Goal: Use online tool/utility: Utilize a website feature to perform a specific function

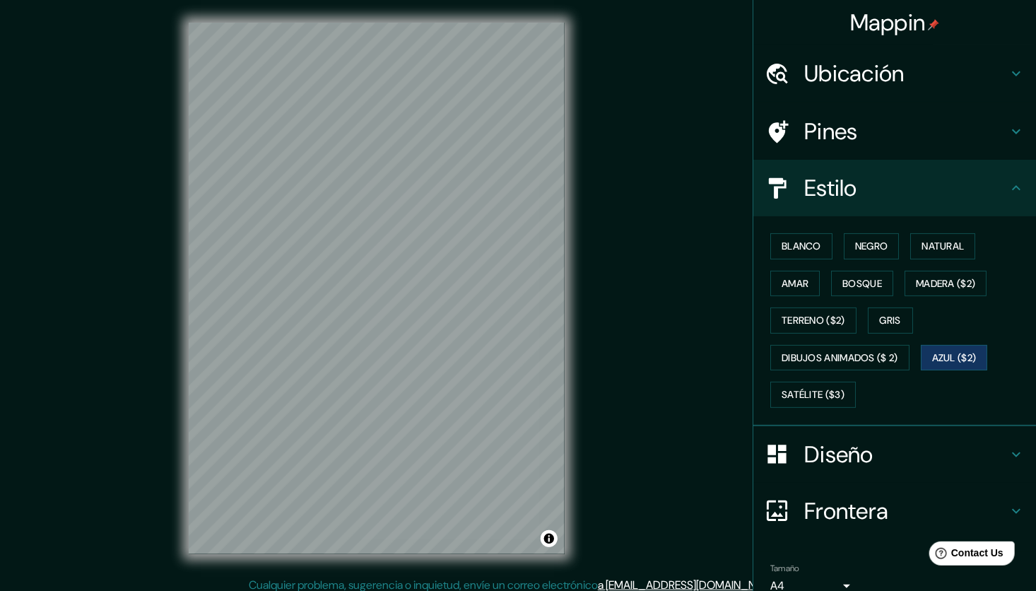
drag, startPoint x: 828, startPoint y: 36, endPoint x: 830, endPoint y: 59, distance: 23.5
click at [828, 37] on div "Mappin" at bounding box center [894, 22] width 283 height 45
click at [832, 59] on h4 "Ubicación" at bounding box center [906, 73] width 204 height 28
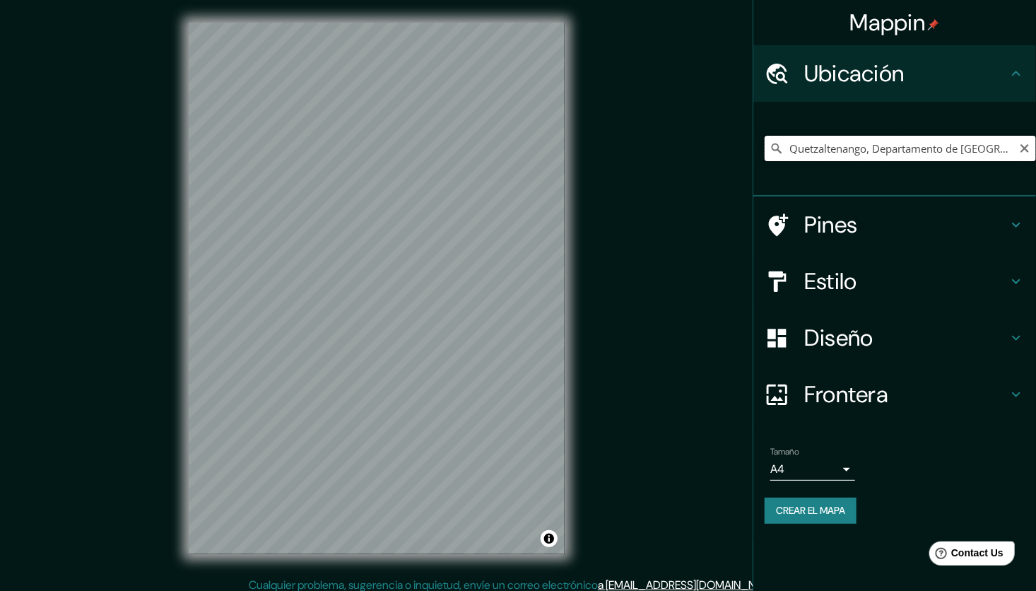
click at [881, 147] on input "Quetzaltenango, Departamento de [GEOGRAPHIC_DATA], [GEOGRAPHIC_DATA]" at bounding box center [900, 148] width 271 height 25
click at [903, 151] on input "Quetzaltenango, Departamento de [GEOGRAPHIC_DATA], [GEOGRAPHIC_DATA]" at bounding box center [900, 148] width 271 height 25
click at [777, 148] on icon at bounding box center [777, 148] width 14 height 14
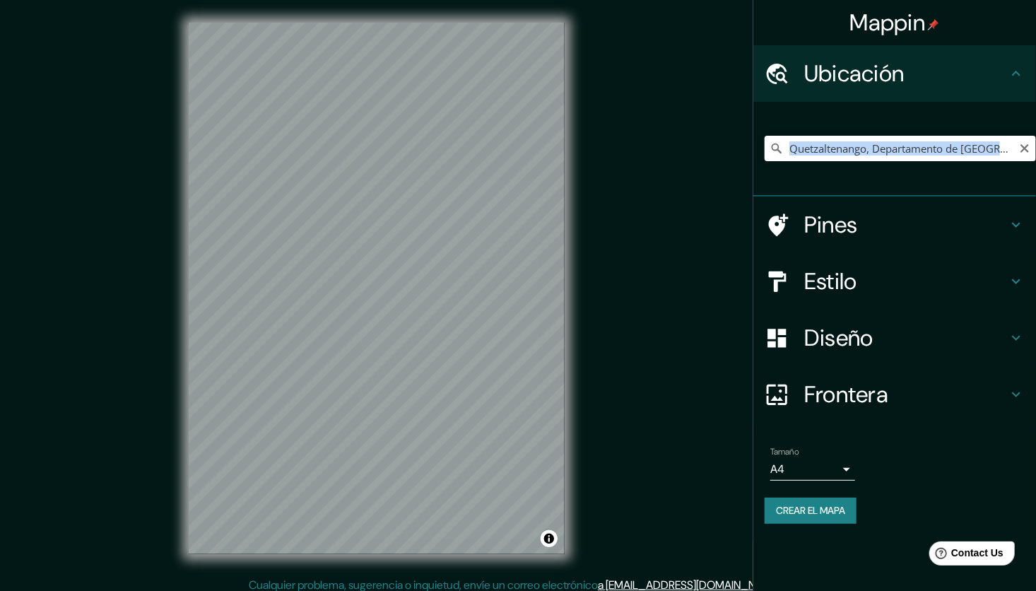
click at [773, 148] on icon at bounding box center [777, 148] width 14 height 14
click at [963, 136] on input "Quetzaltenango, Departamento de [GEOGRAPHIC_DATA], [GEOGRAPHIC_DATA]" at bounding box center [900, 148] width 271 height 25
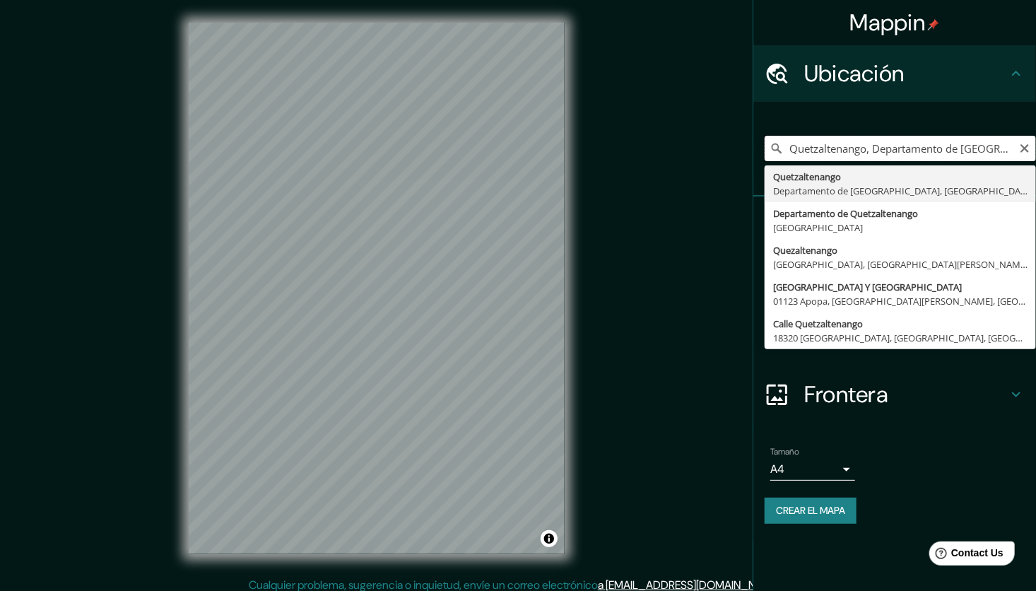
drag, startPoint x: 965, startPoint y: 143, endPoint x: 790, endPoint y: 151, distance: 175.4
click at [790, 151] on input "Quetzaltenango, Departamento de [GEOGRAPHIC_DATA], [GEOGRAPHIC_DATA]" at bounding box center [900, 148] width 271 height 25
type input "Quetzaltenango, Departamento de [GEOGRAPHIC_DATA], [GEOGRAPHIC_DATA]"
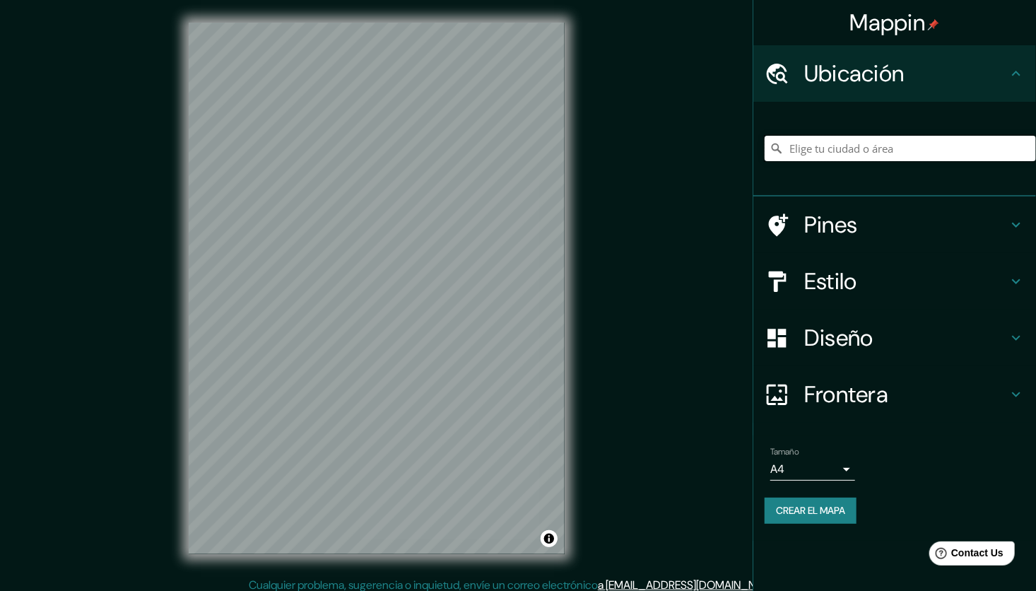
click at [819, 147] on input "Elige tu ciudad o área" at bounding box center [900, 148] width 271 height 25
click at [817, 148] on input "Elige tu ciudad o área" at bounding box center [900, 148] width 271 height 25
paste input "Ubicación Geográfica"
type input "Ubicación Geográfica"
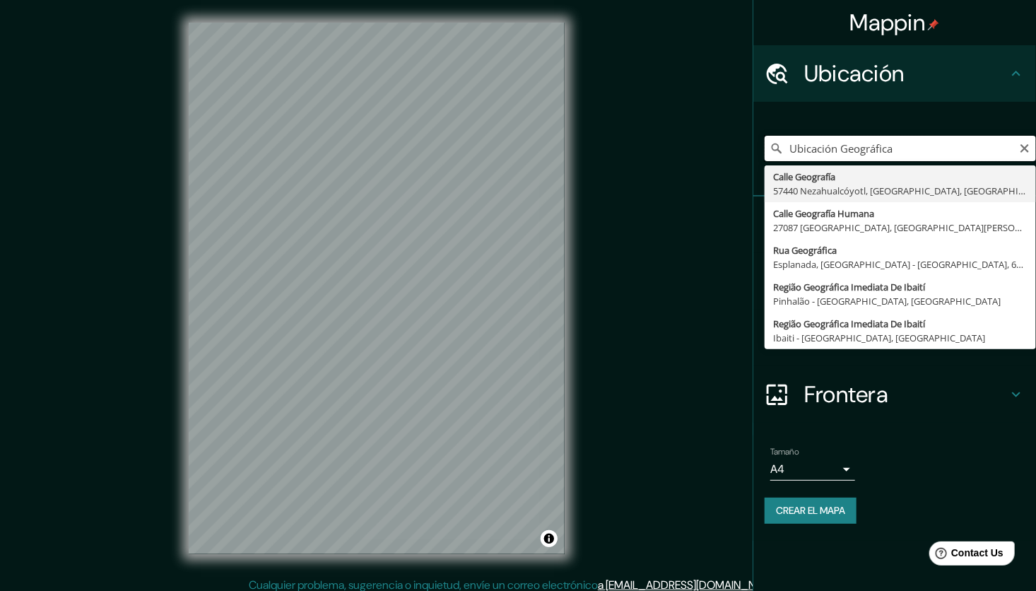
drag, startPoint x: 862, startPoint y: 145, endPoint x: 762, endPoint y: 142, distance: 99.7
click at [762, 142] on div "Ubicación Geográfica Calle Geografía [GEOGRAPHIC_DATA] [GEOGRAPHIC_DATA][PERSON…" at bounding box center [894, 149] width 283 height 95
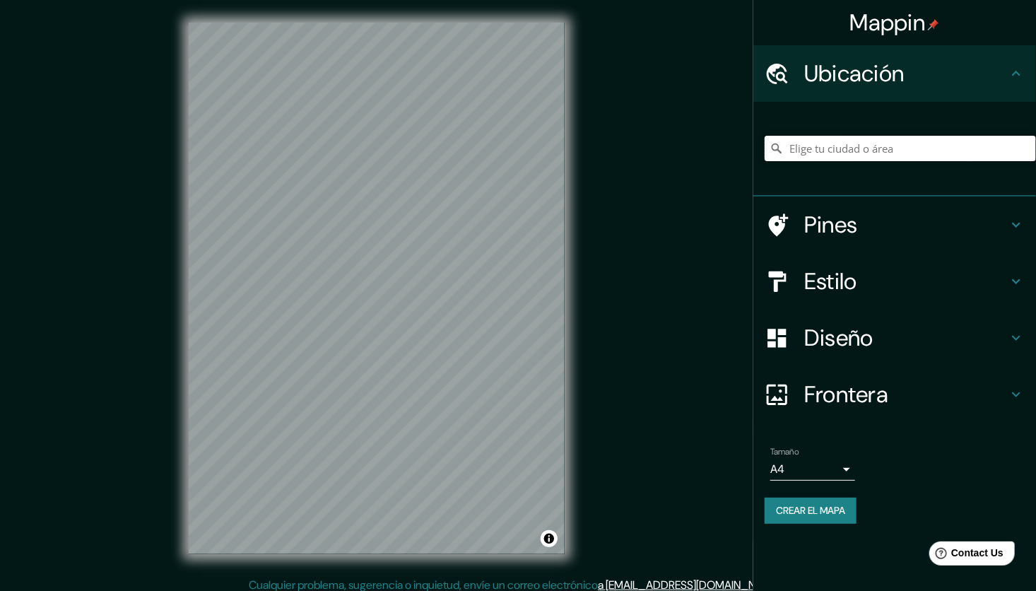
click at [855, 151] on input "Elige tu ciudad o área" at bounding box center [900, 148] width 271 height 25
paste input "Quetzaltenango"
click at [939, 148] on input "Quetzaltenango, Departamento de [GEOGRAPHIC_DATA], [GEOGRAPHIC_DATA]" at bounding box center [900, 148] width 271 height 25
click at [976, 148] on input "Quetzaltenango, Departamento de [GEOGRAPHIC_DATA], [GEOGRAPHIC_DATA]" at bounding box center [900, 148] width 271 height 25
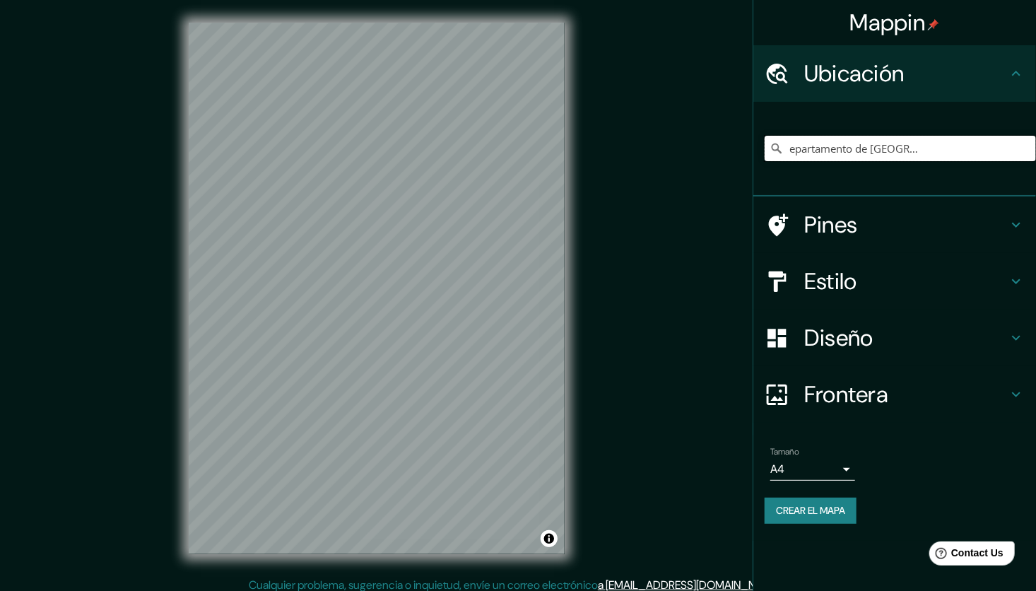
drag, startPoint x: 932, startPoint y: 147, endPoint x: 1039, endPoint y: 156, distance: 107.1
click at [1035, 156] on html "Mappin Ubicación [GEOGRAPHIC_DATA], [GEOGRAPHIC_DATA], [GEOGRAPHIC_DATA] [GEOGR…" at bounding box center [518, 295] width 1036 height 591
click at [944, 147] on input "Quetzaltenango, Departamento de [GEOGRAPHIC_DATA], [GEOGRAPHIC_DATA]" at bounding box center [900, 148] width 271 height 25
drag, startPoint x: 959, startPoint y: 150, endPoint x: 695, endPoint y: 139, distance: 264.6
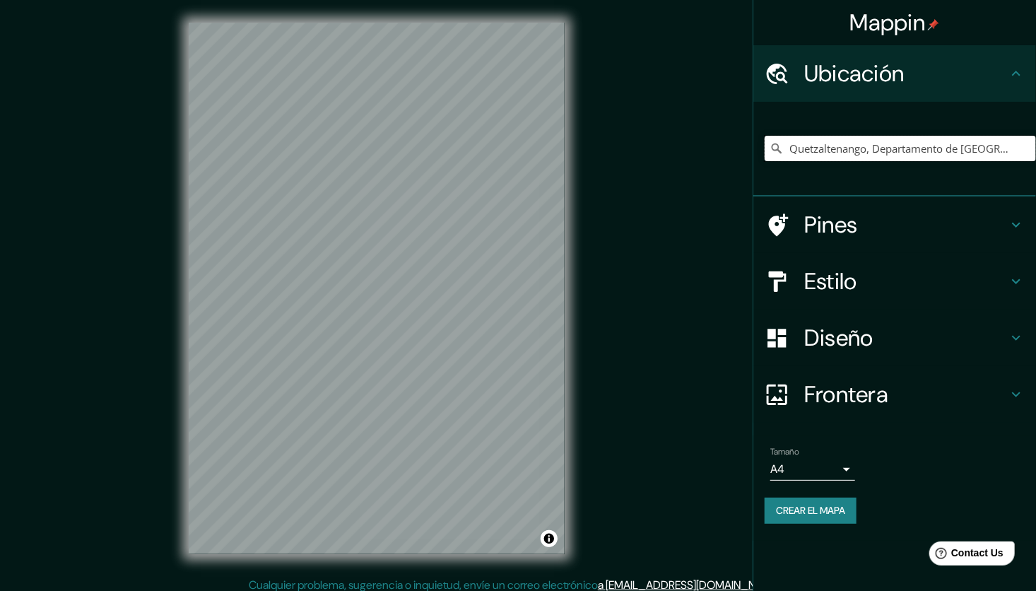
click at [695, 139] on div "Mappin Ubicación [GEOGRAPHIC_DATA], [GEOGRAPHIC_DATA], [GEOGRAPHIC_DATA] [GEOGR…" at bounding box center [518, 299] width 1036 height 599
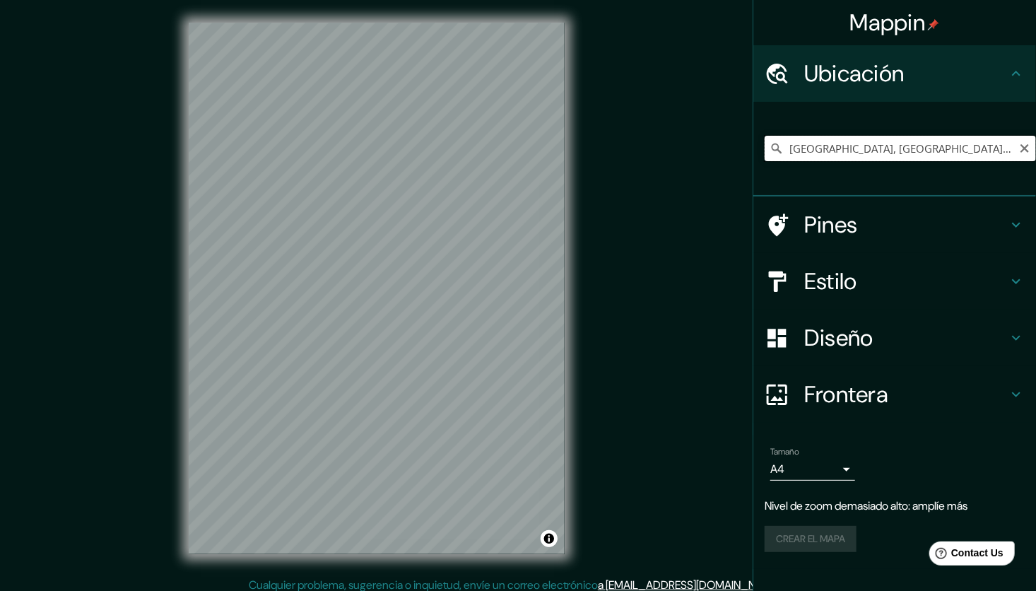
click at [903, 148] on input "[GEOGRAPHIC_DATA], [GEOGRAPHIC_DATA], [GEOGRAPHIC_DATA]" at bounding box center [900, 148] width 271 height 25
click at [910, 136] on input "[GEOGRAPHIC_DATA], [GEOGRAPHIC_DATA], [GEOGRAPHIC_DATA]" at bounding box center [900, 148] width 271 height 25
click at [903, 143] on input "[GEOGRAPHIC_DATA], [GEOGRAPHIC_DATA], [GEOGRAPHIC_DATA]" at bounding box center [900, 148] width 271 height 25
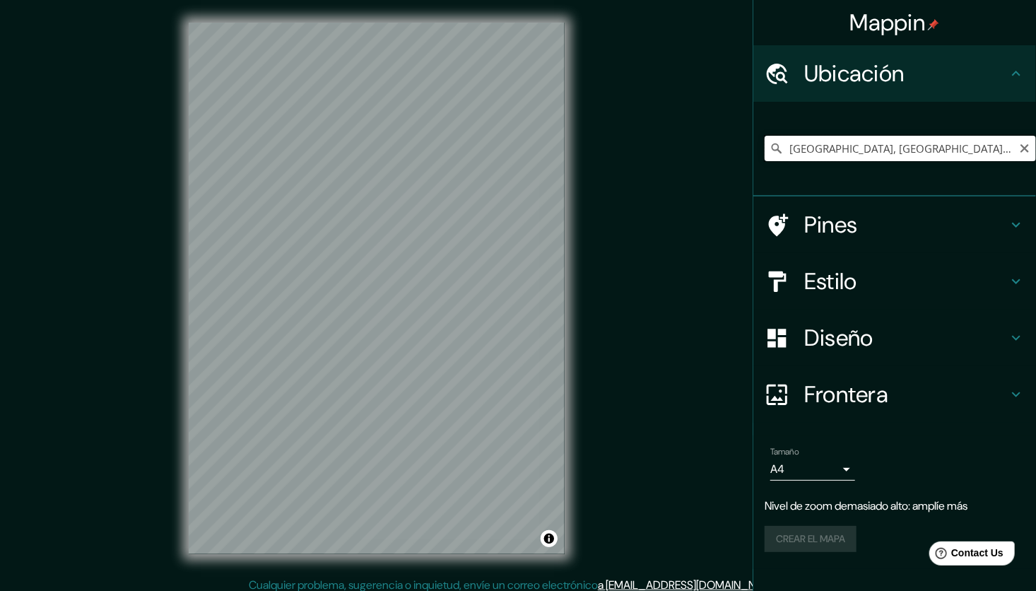
paste input "Quetzaltenango"
click at [957, 143] on input "Quetzaltenango, Departamento de [GEOGRAPHIC_DATA], [GEOGRAPHIC_DATA]" at bounding box center [900, 148] width 271 height 25
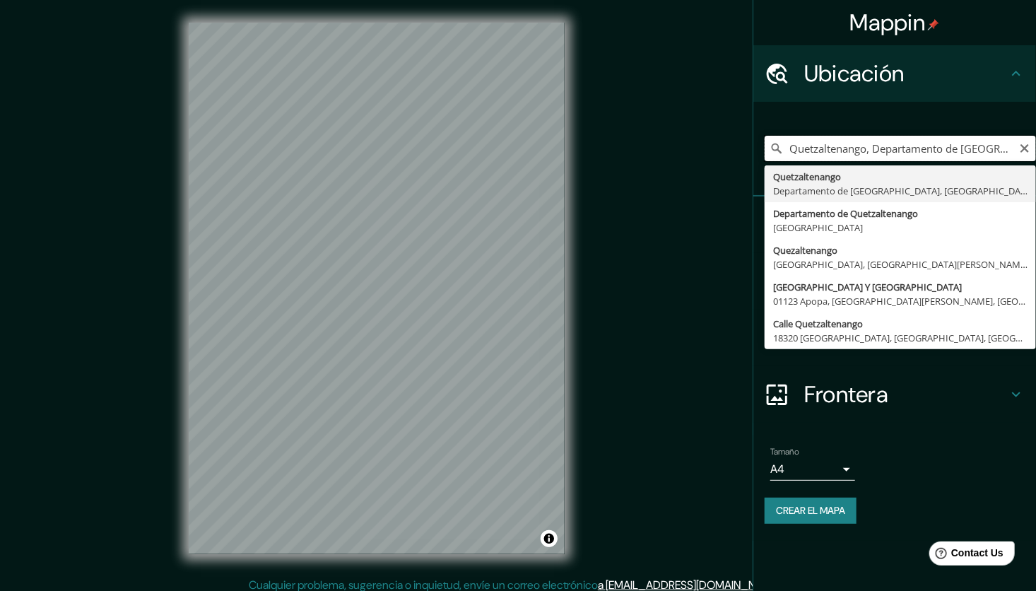
click at [952, 145] on input "Quetzaltenango, Departamento de [GEOGRAPHIC_DATA], [GEOGRAPHIC_DATA]" at bounding box center [900, 148] width 271 height 25
drag, startPoint x: 965, startPoint y: 147, endPoint x: 740, endPoint y: 142, distance: 225.5
click at [740, 142] on div "Mappin Ubicación [GEOGRAPHIC_DATA], [GEOGRAPHIC_DATA], [GEOGRAPHIC_DATA] [GEOGR…" at bounding box center [518, 299] width 1036 height 599
type input "Quetzaltenango, Departamento de [GEOGRAPHIC_DATA], [GEOGRAPHIC_DATA]"
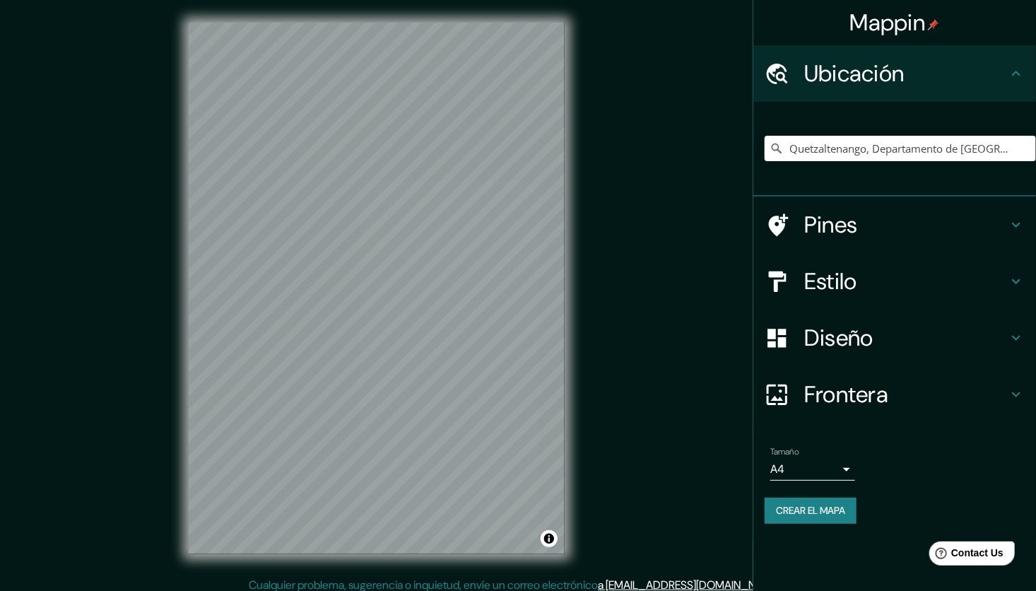
click at [838, 278] on h4 "Estilo" at bounding box center [906, 281] width 204 height 28
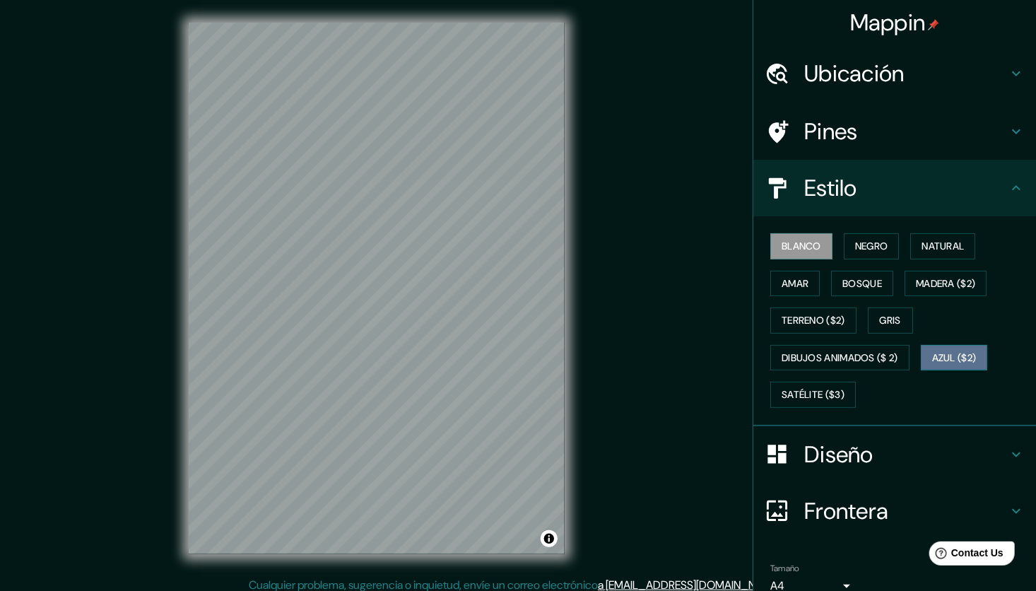
click at [944, 359] on font "Azul ($2)" at bounding box center [954, 358] width 45 height 18
